Goal: Navigation & Orientation: Find specific page/section

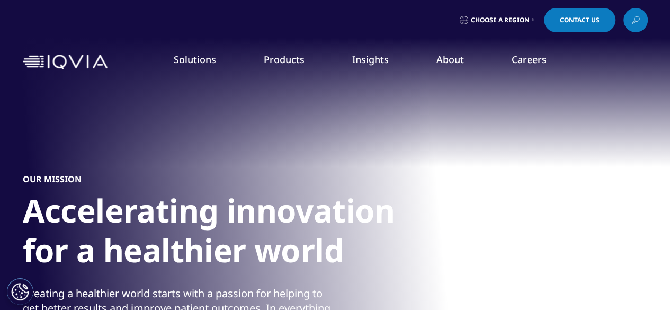
click at [451, 61] on link "About" at bounding box center [450, 59] width 28 height 13
click at [201, 145] on link "Our Story" at bounding box center [261, 143] width 164 height 12
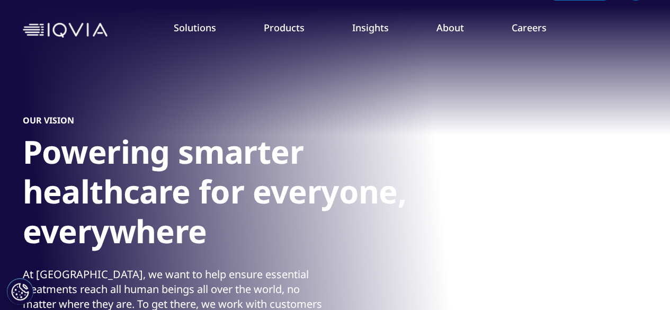
scroll to position [16, 0]
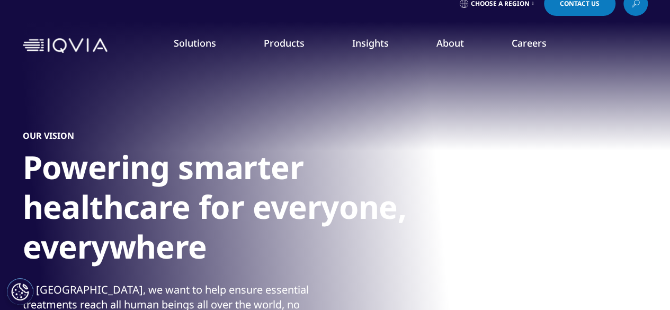
click at [363, 205] on link "Our Locations" at bounding box center [425, 207] width 164 height 12
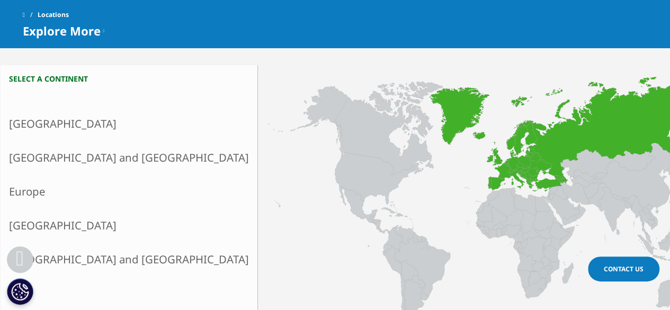
scroll to position [255, 0]
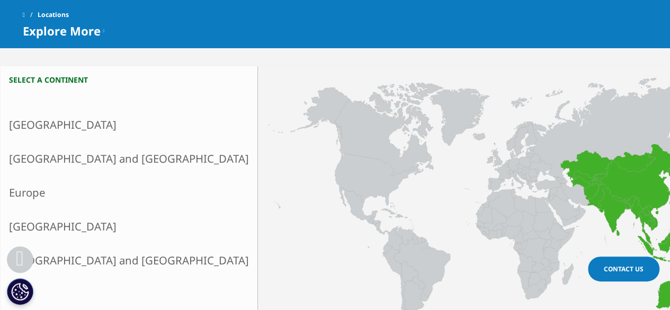
click at [60, 157] on link "Asia and Oceania" at bounding box center [129, 158] width 257 height 34
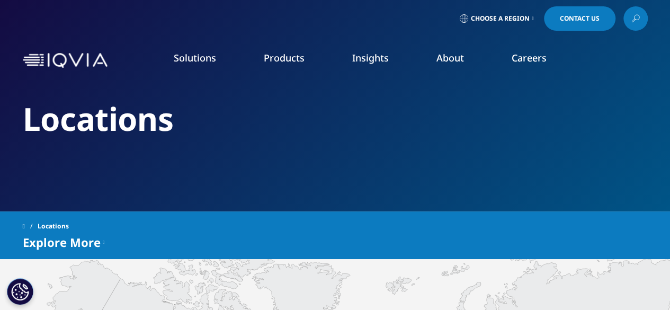
scroll to position [0, 0]
